Goal: Communication & Community: Answer question/provide support

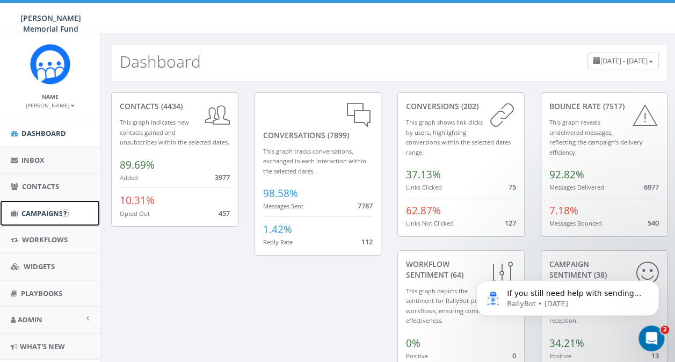
click at [32, 208] on span "Campaigns" at bounding box center [41, 213] width 41 height 10
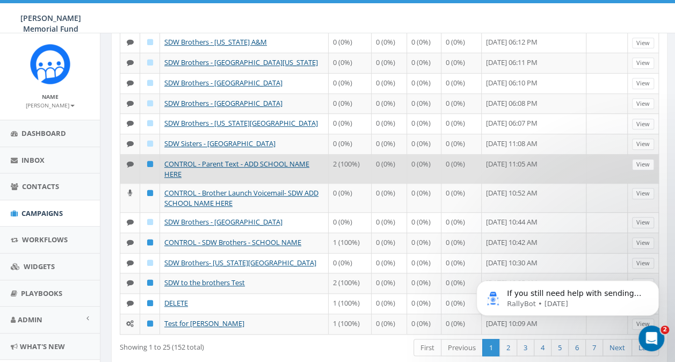
scroll to position [367, 0]
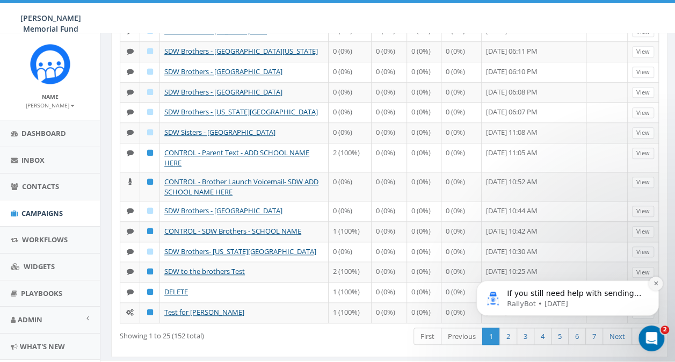
click at [658, 284] on icon "Dismiss notification" at bounding box center [656, 283] width 6 height 6
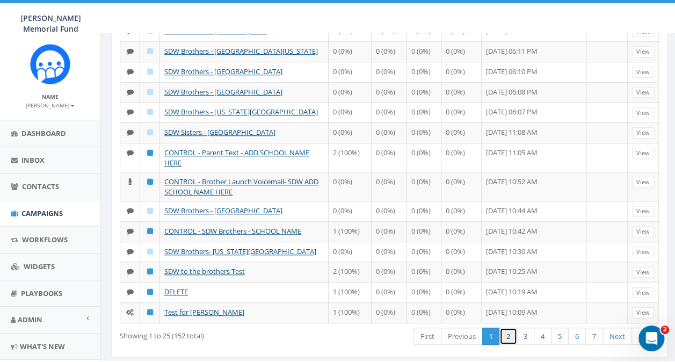
click at [510, 327] on link "2" at bounding box center [508, 336] width 18 height 18
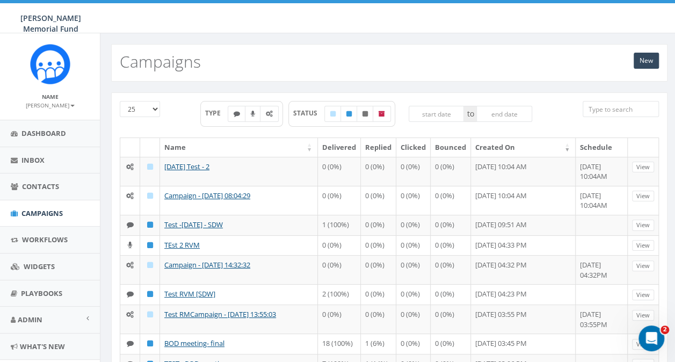
scroll to position [54, 0]
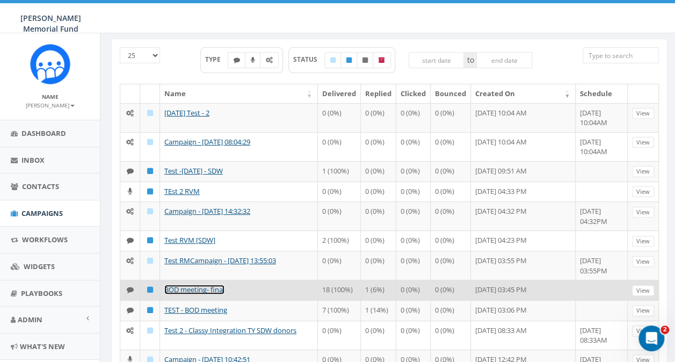
click at [208, 289] on link "BOD meeting- final" at bounding box center [194, 289] width 60 height 10
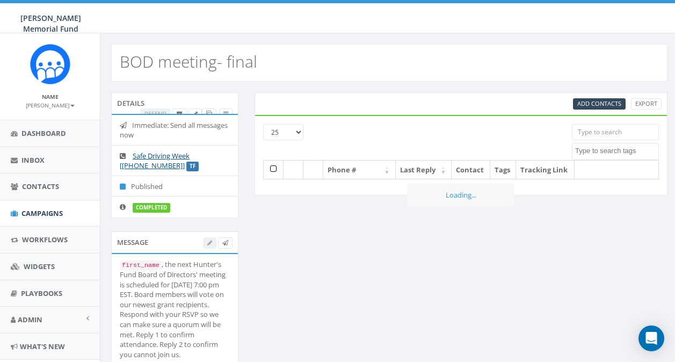
select select
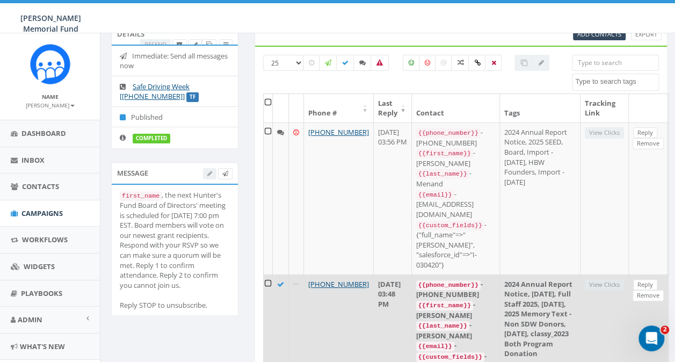
scroll to position [54, 0]
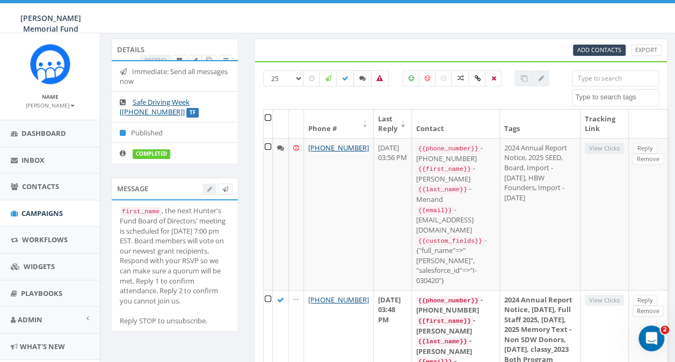
click at [363, 77] on icon at bounding box center [362, 78] width 6 height 6
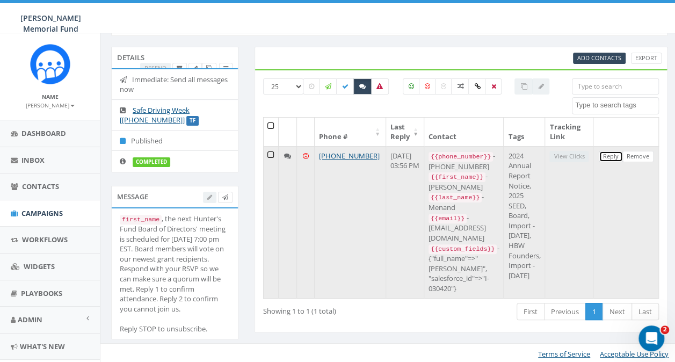
click at [616, 155] on link "Reply" at bounding box center [610, 156] width 24 height 11
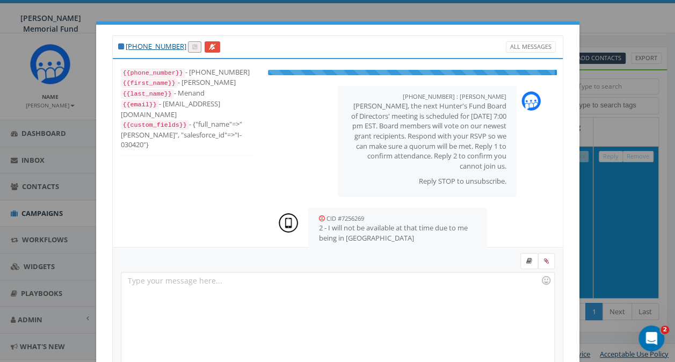
scroll to position [17, 0]
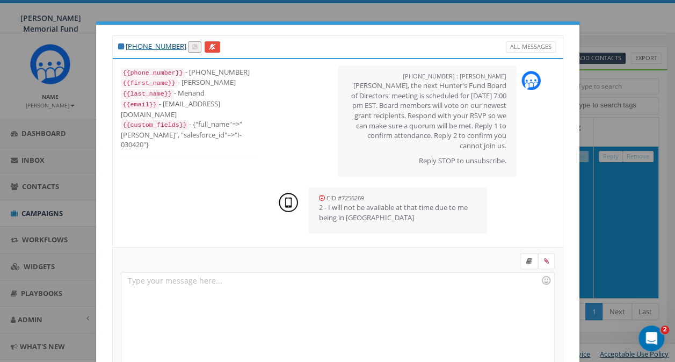
click at [166, 12] on div "[PHONE_NUMBER] All Messages {{phone_number}} - [PHONE_NUMBER] {{first_name}} - …" at bounding box center [337, 181] width 675 height 362
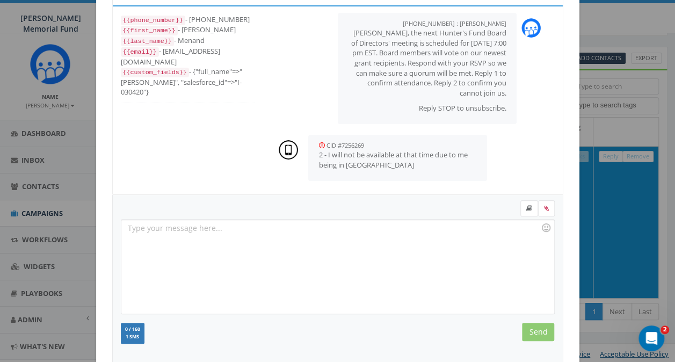
scroll to position [173, 0]
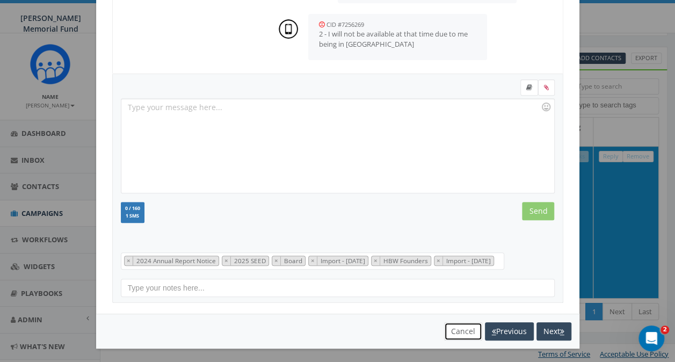
click at [454, 330] on button "Cancel" at bounding box center [463, 331] width 38 height 18
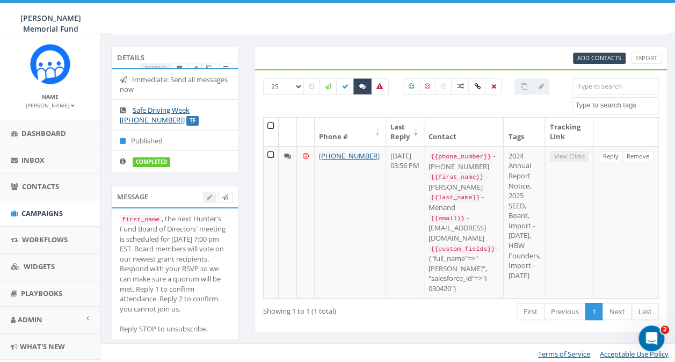
click at [358, 87] on label at bounding box center [362, 86] width 18 height 16
checkbox input "false"
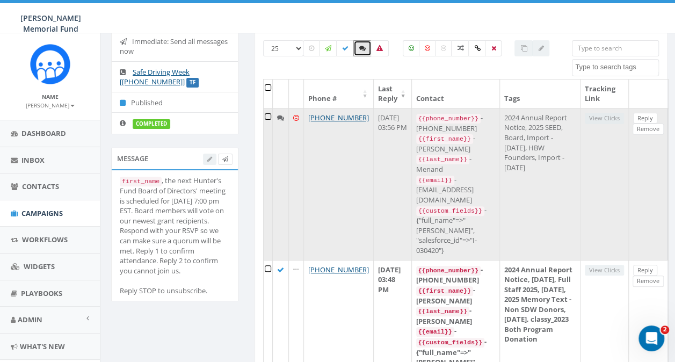
scroll to position [99, 0]
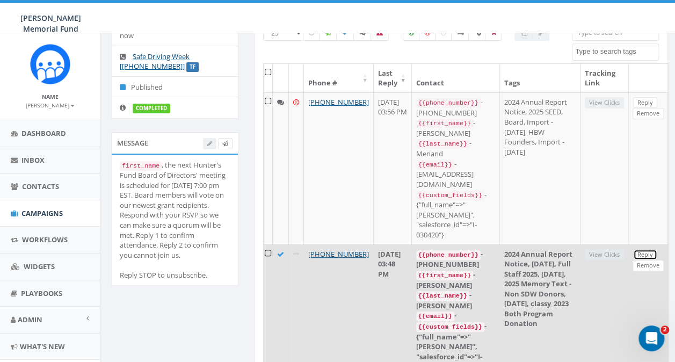
click at [657, 249] on link "Reply" at bounding box center [645, 254] width 24 height 11
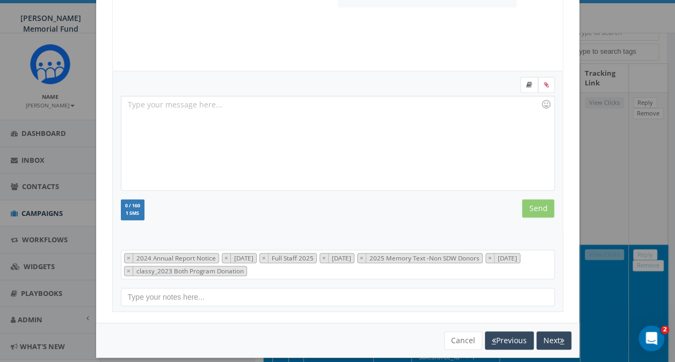
scroll to position [185, 0]
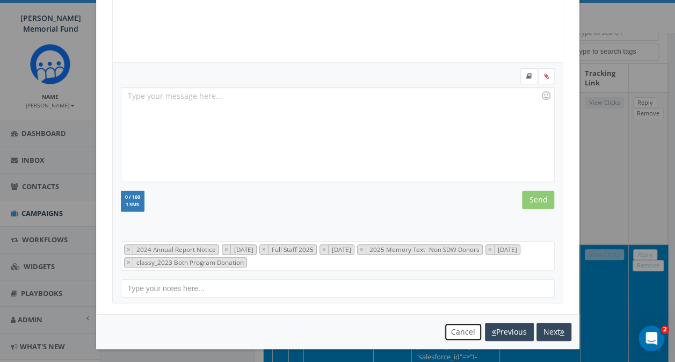
click at [453, 326] on button "Cancel" at bounding box center [463, 332] width 38 height 18
